Goal: Navigation & Orientation: Find specific page/section

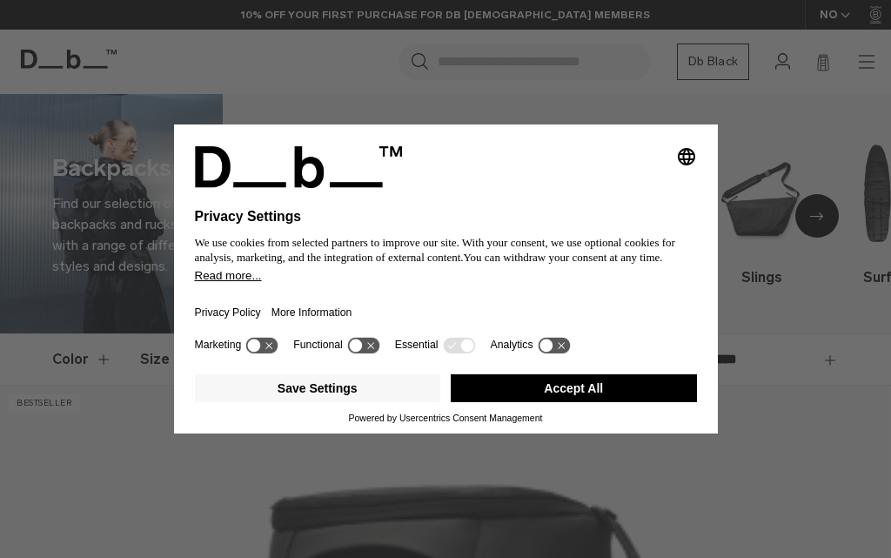
click at [523, 401] on button "Accept All" at bounding box center [574, 388] width 246 height 28
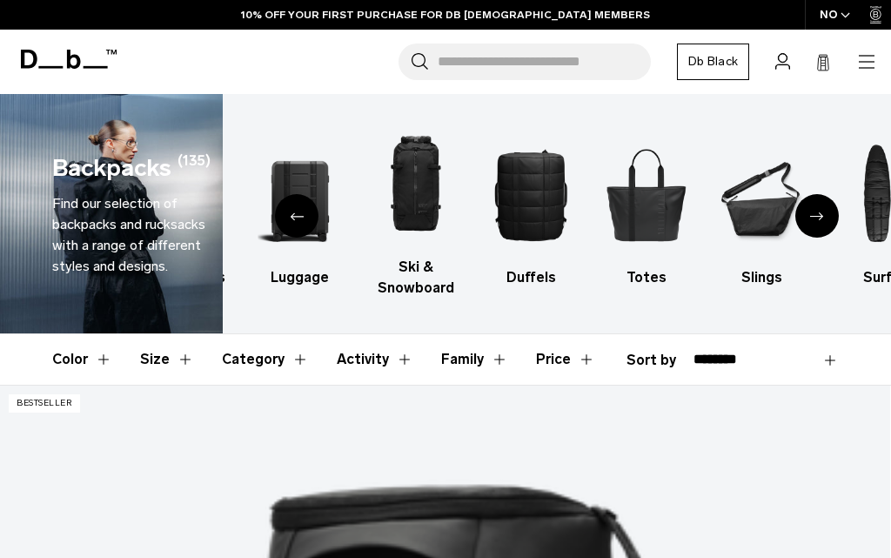
click at [814, 220] on div "Next slide" at bounding box center [817, 216] width 44 height 44
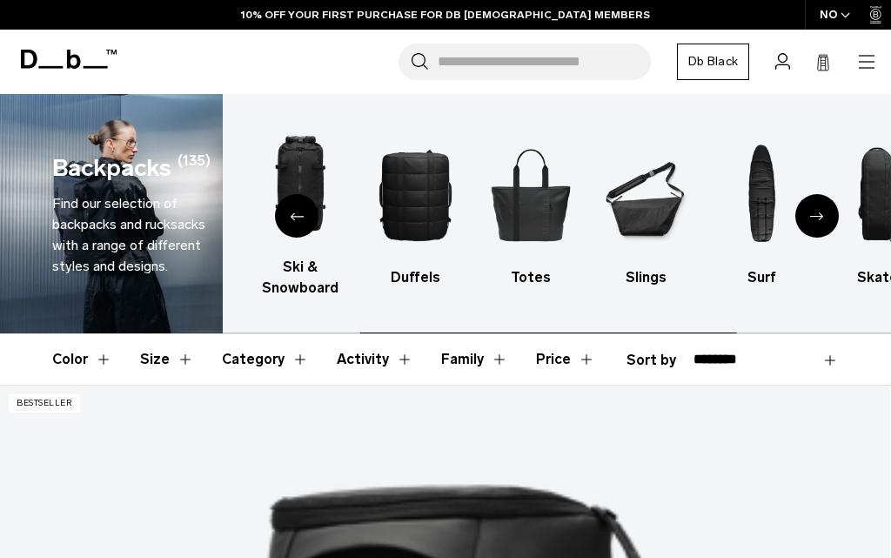
click at [814, 220] on div "Next slide" at bounding box center [817, 216] width 44 height 44
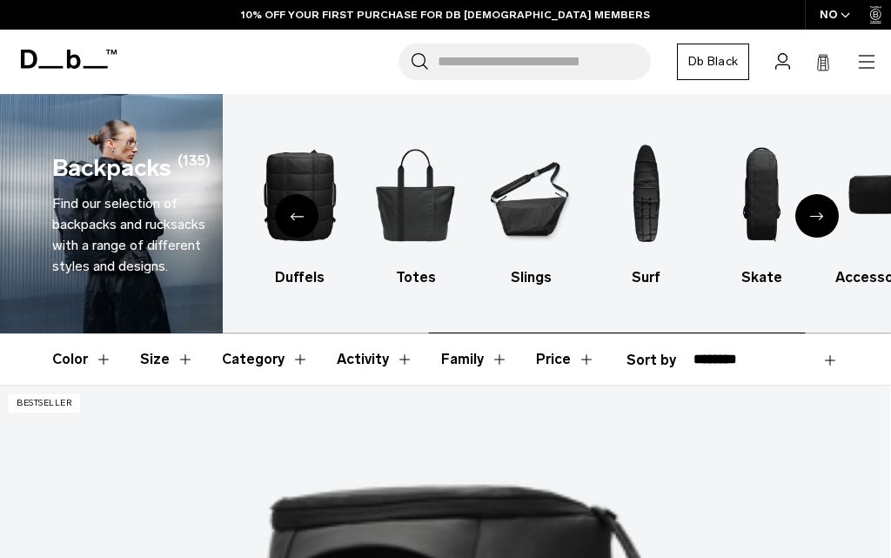
click at [814, 220] on div "Next slide" at bounding box center [817, 216] width 44 height 44
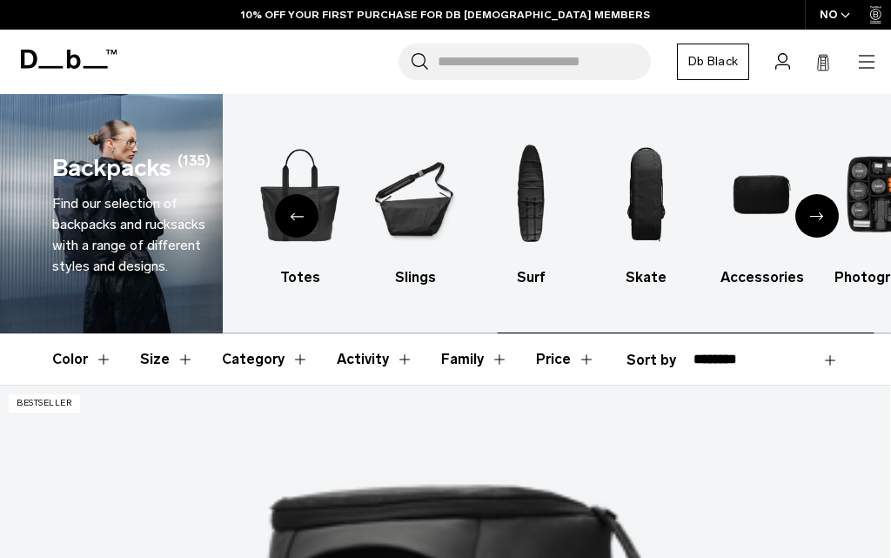
click at [814, 220] on div "Next slide" at bounding box center [817, 216] width 44 height 44
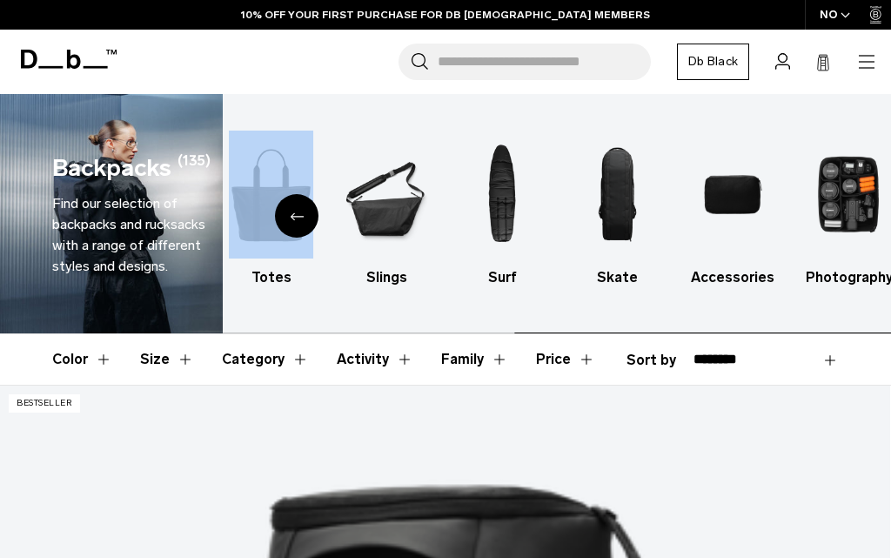
click at [814, 220] on div "All products Luggage Ski & Snowboard Duffels Totes Slings Surf Skate Accessorie…" at bounding box center [557, 213] width 668 height 239
click at [814, 220] on img "10 / 10" at bounding box center [848, 195] width 85 height 128
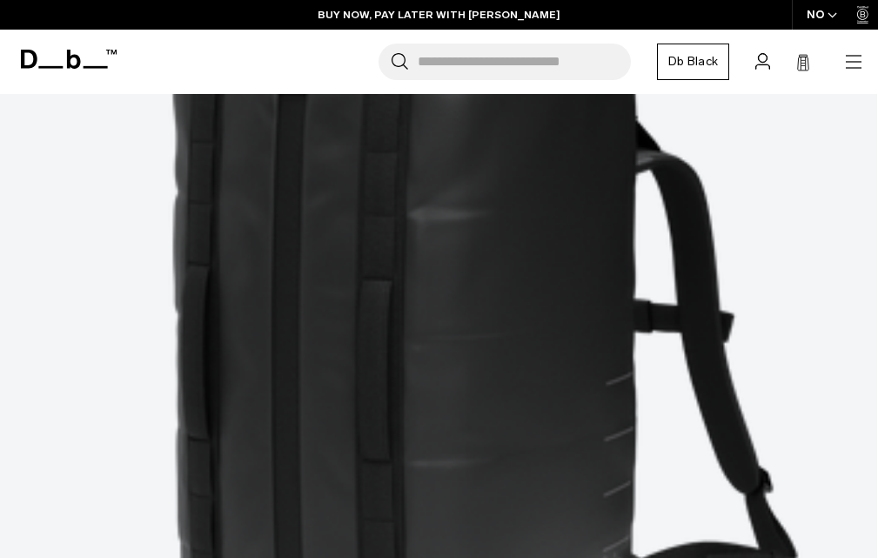
scroll to position [2959, 0]
